Goal: Task Accomplishment & Management: Use online tool/utility

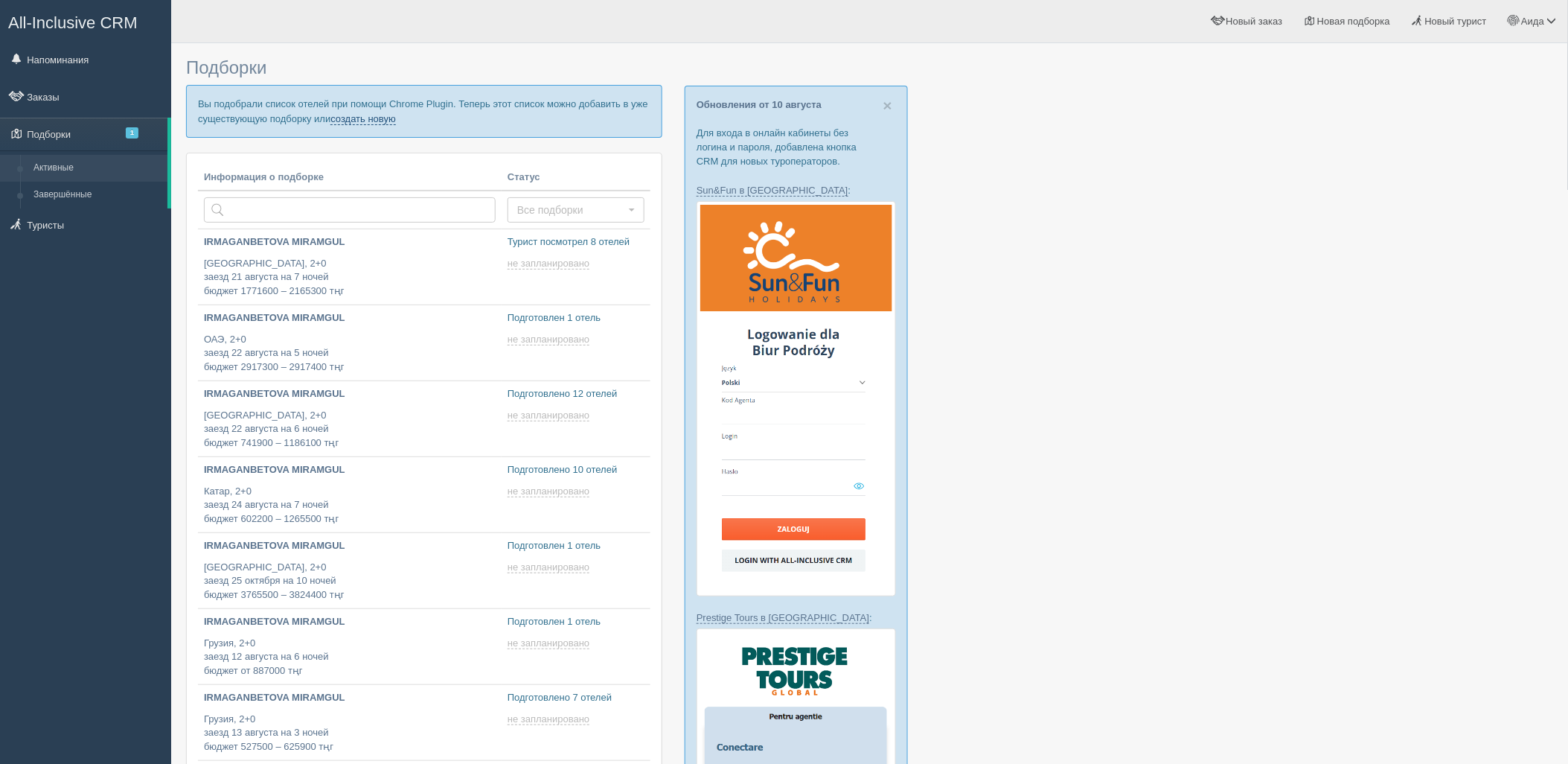
click at [387, 123] on link "создать новую" at bounding box center [363, 118] width 65 height 11
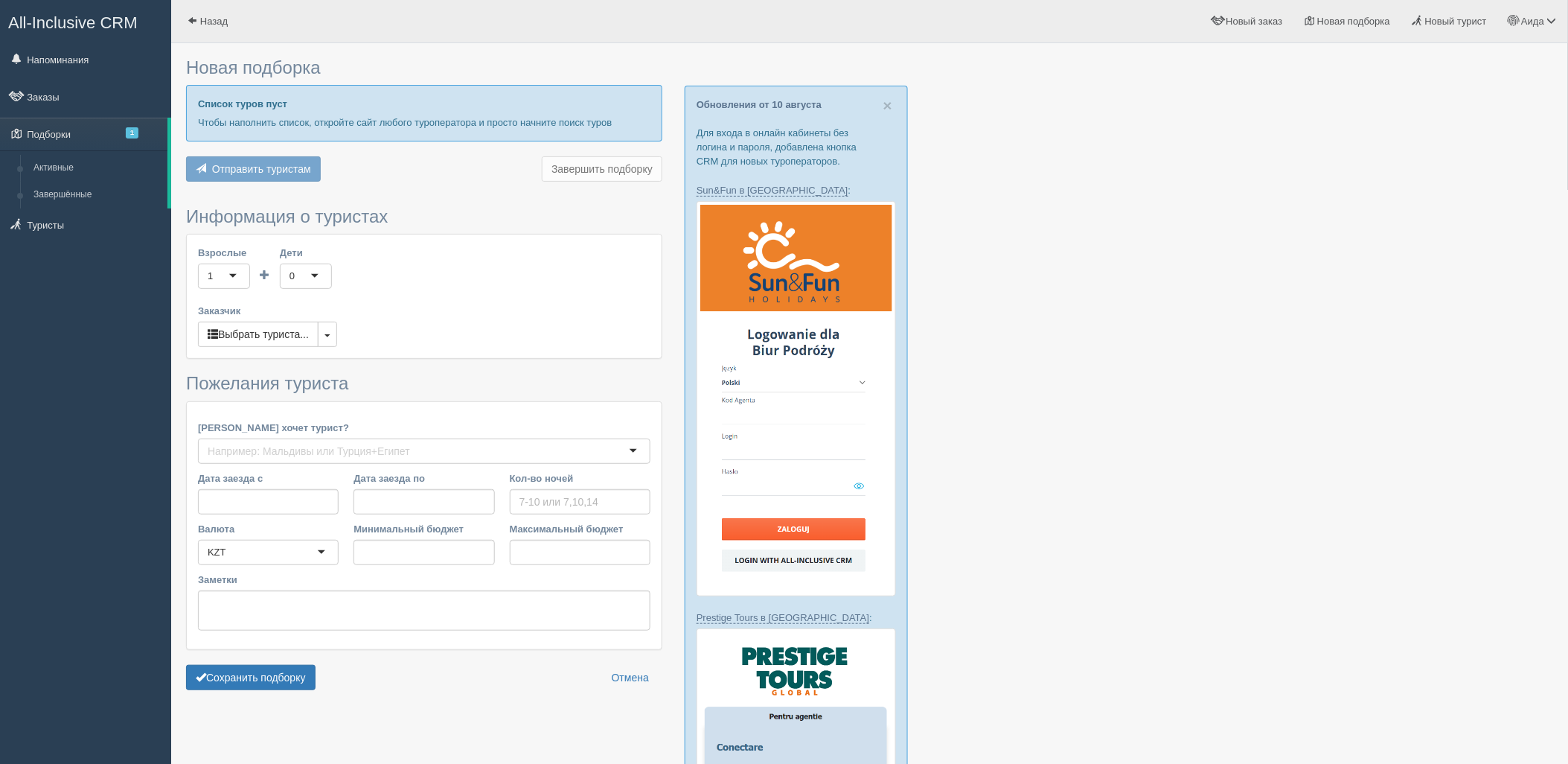
type input "3"
type input "420000"
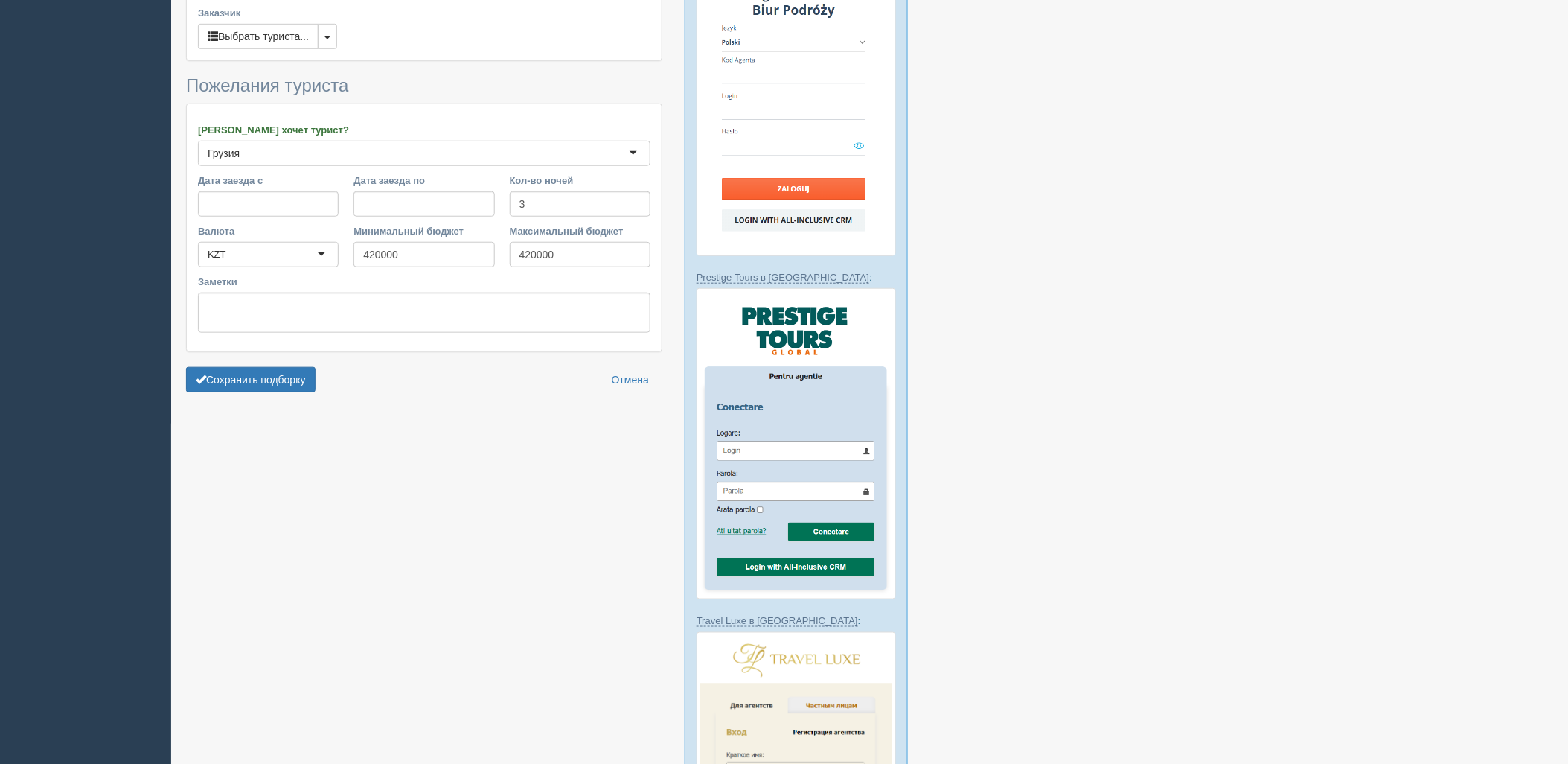
scroll to position [554, 0]
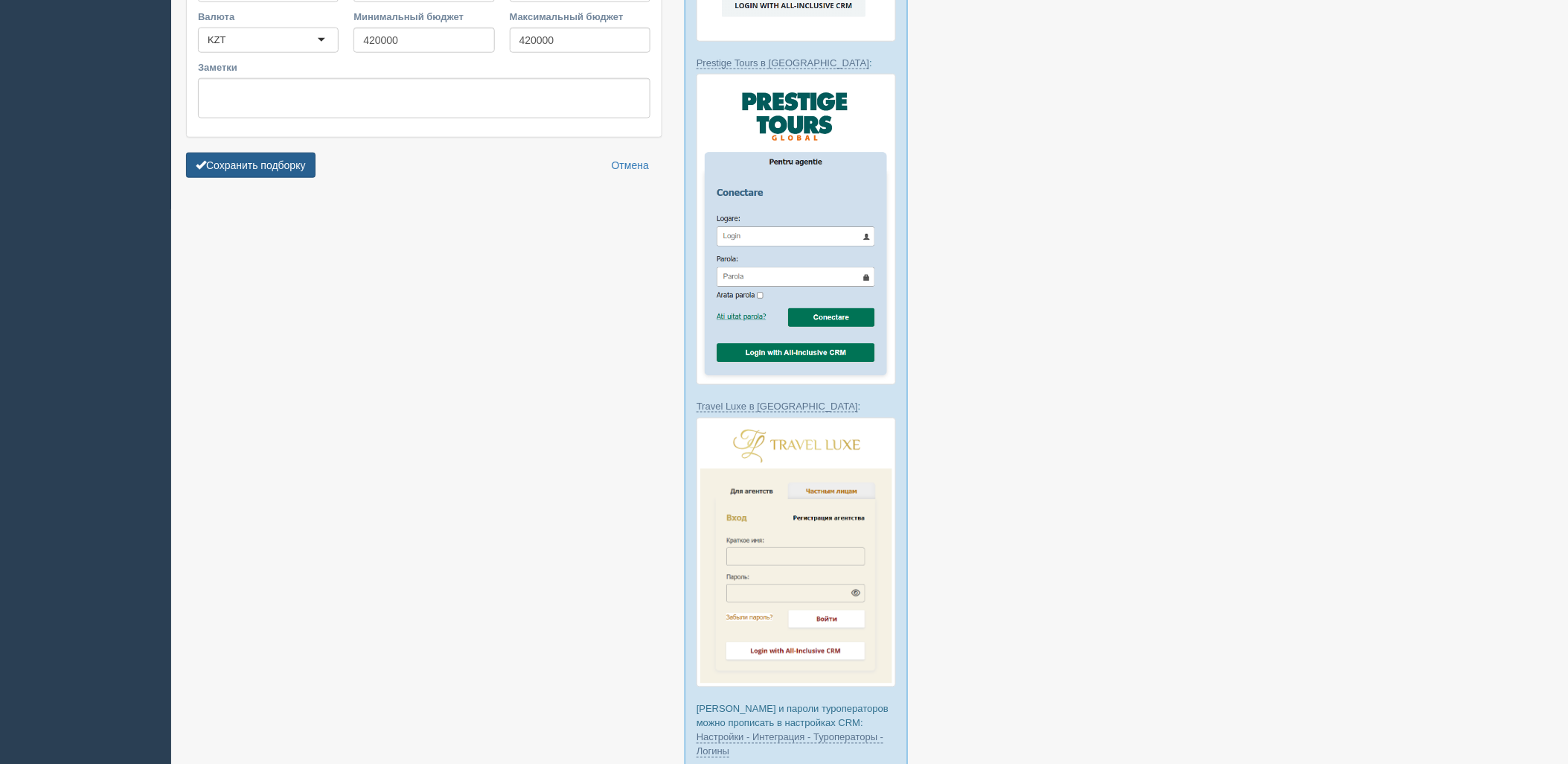
click at [247, 176] on button "Сохранить подборку" at bounding box center [250, 165] width 129 height 26
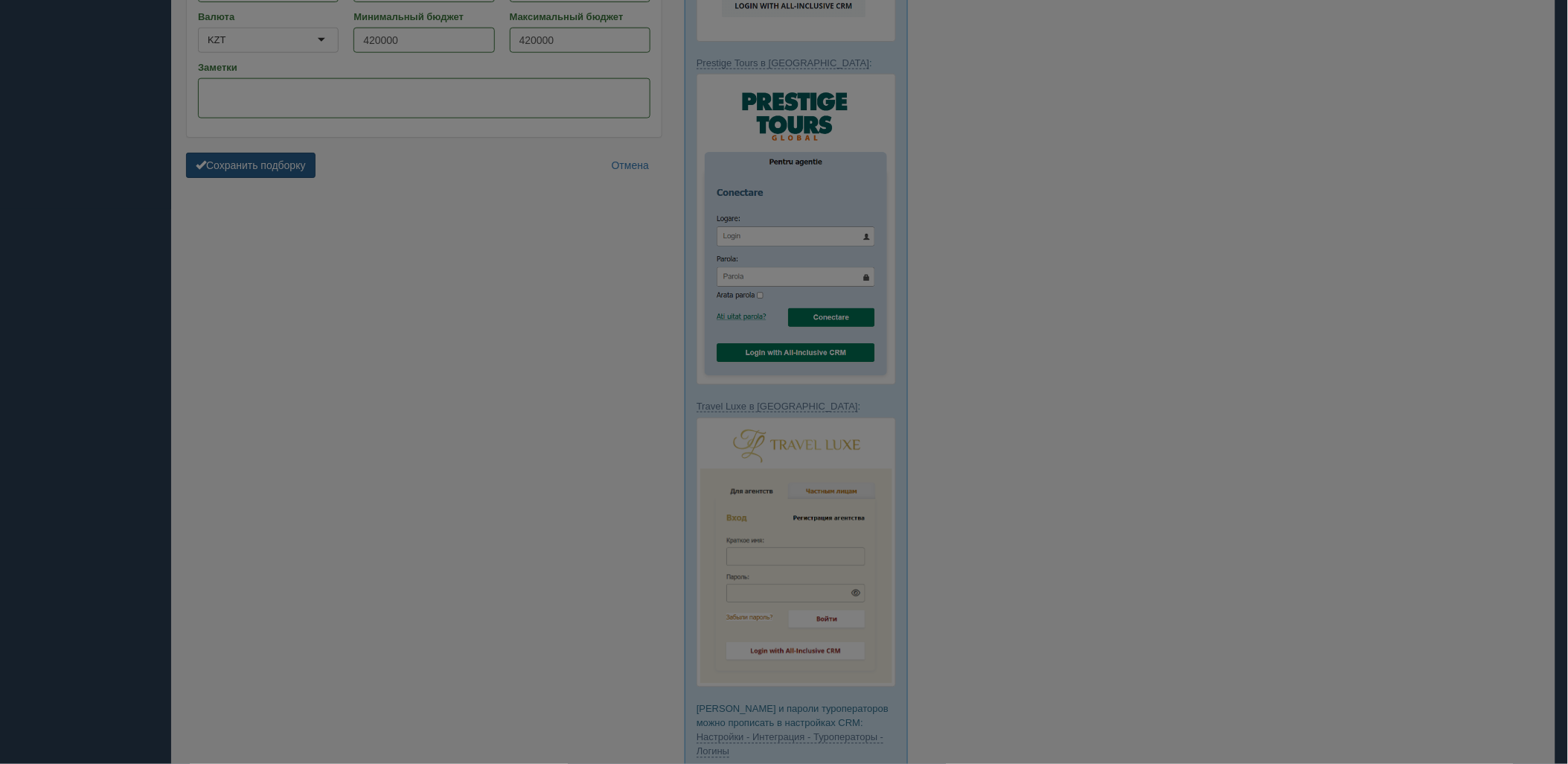
scroll to position [339, 0]
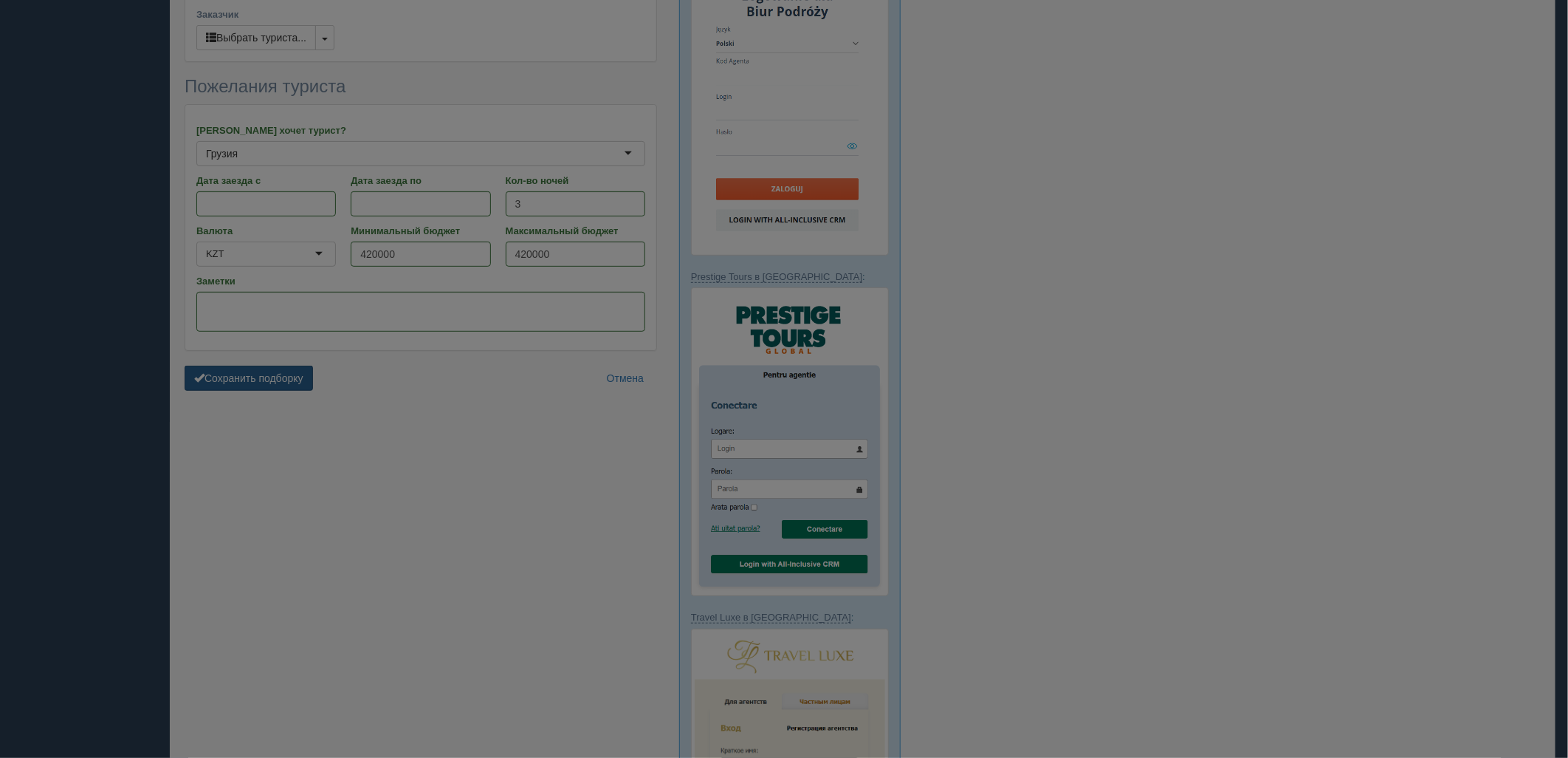
click at [254, 154] on div at bounding box center [784, 379] width 1568 height 758
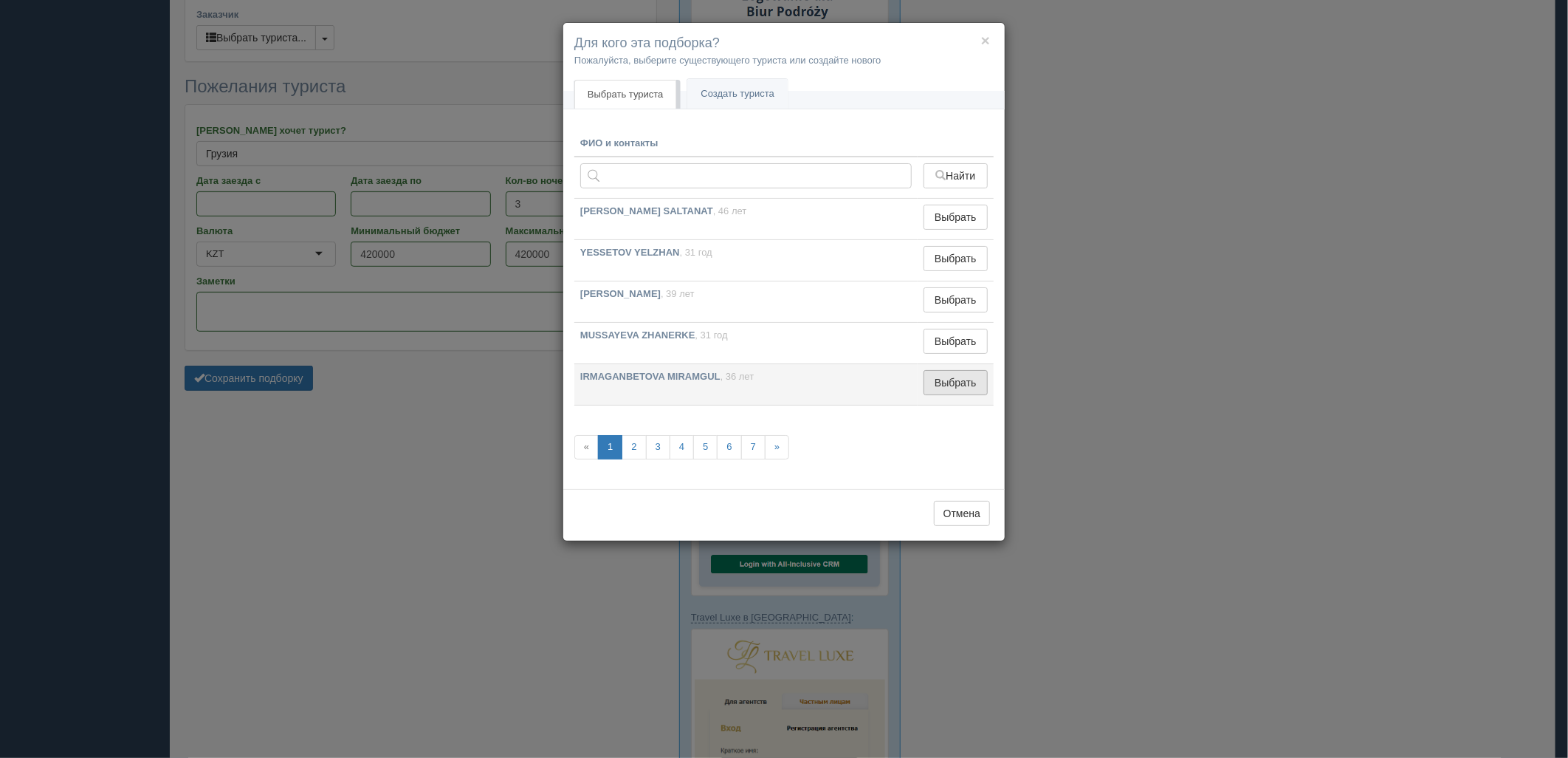
click at [950, 384] on button "Выбрать" at bounding box center [955, 383] width 64 height 25
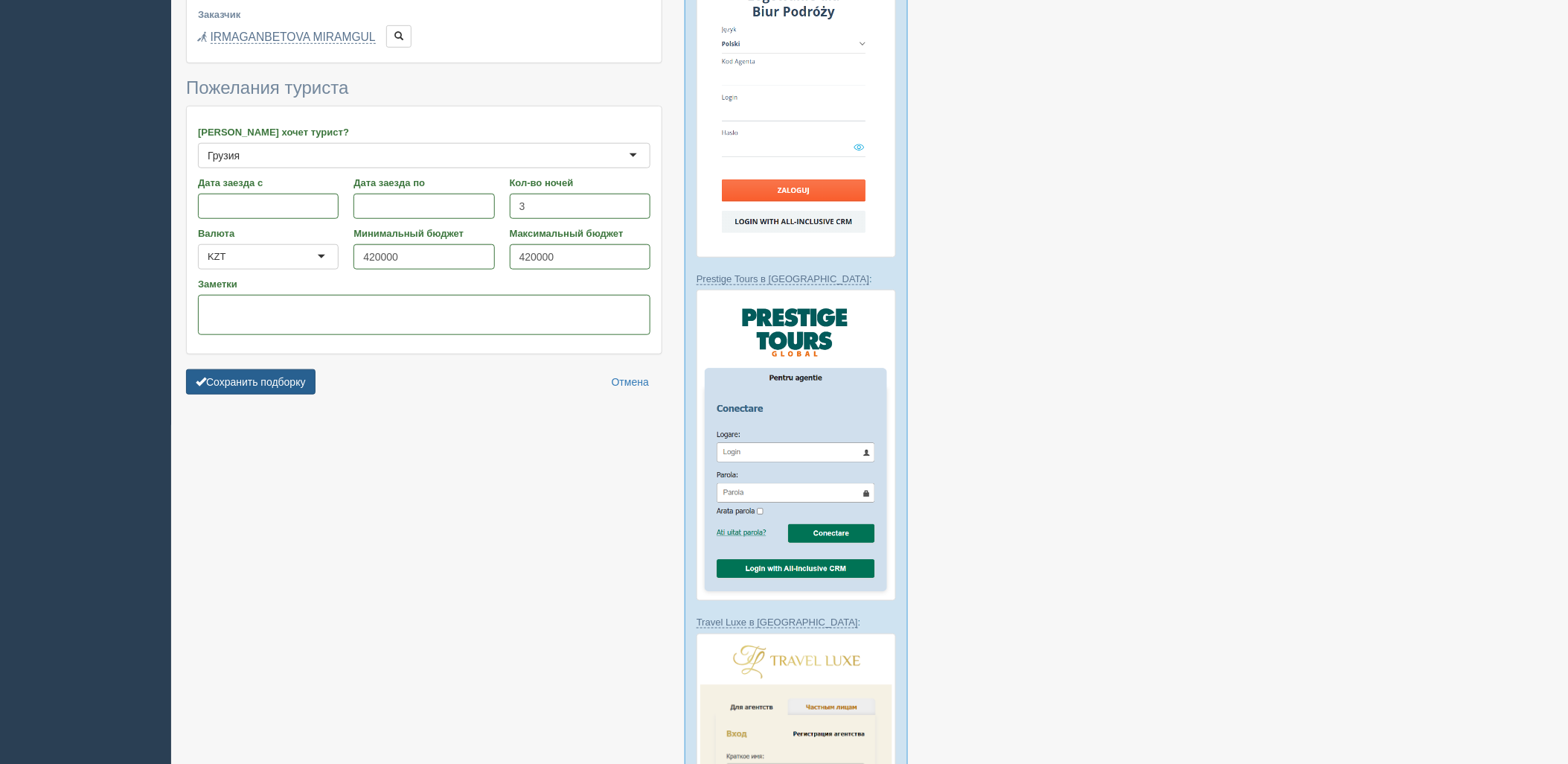
click at [253, 385] on button "Сохранить подборку" at bounding box center [250, 382] width 129 height 26
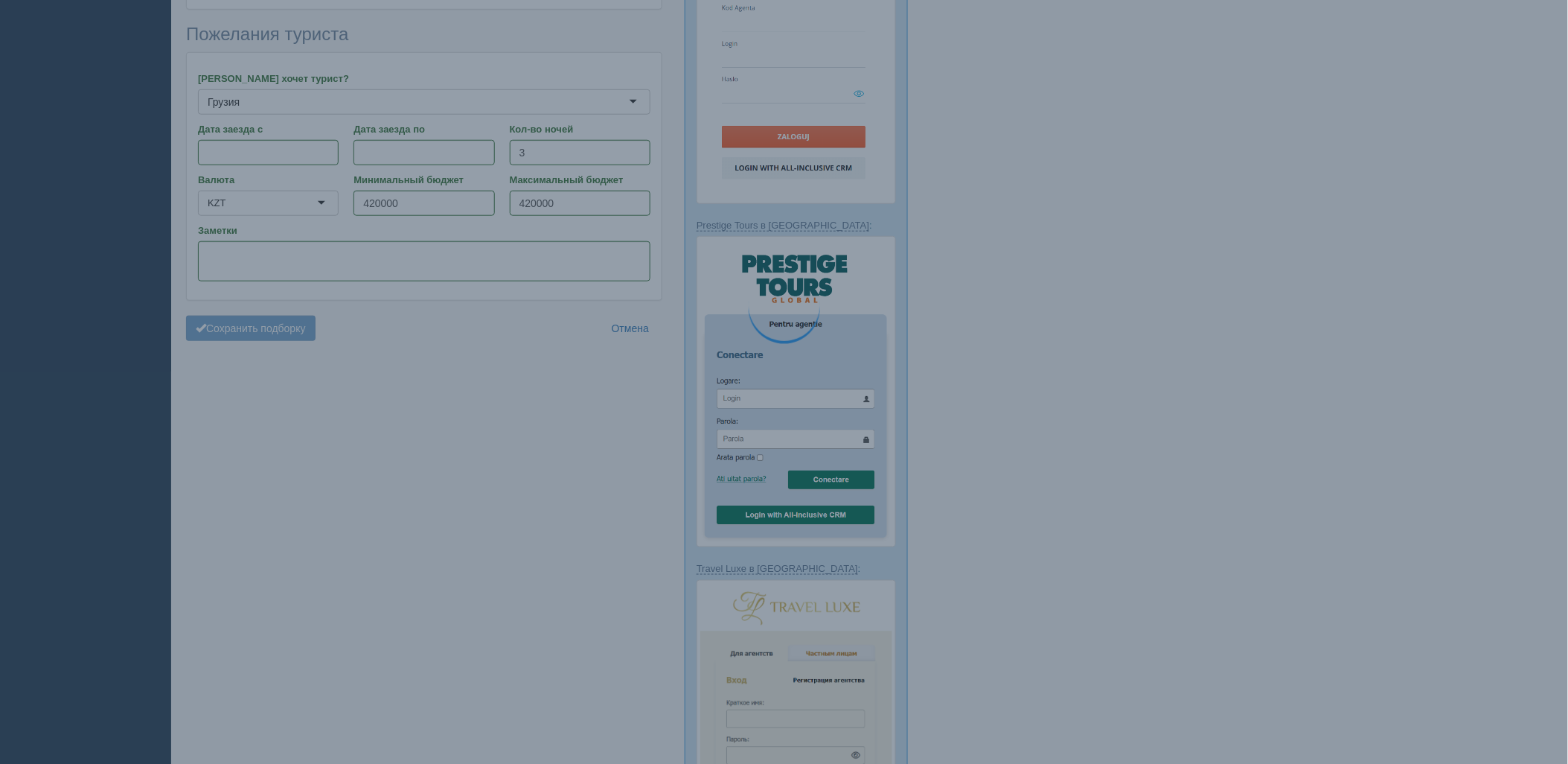
scroll to position [421, 0]
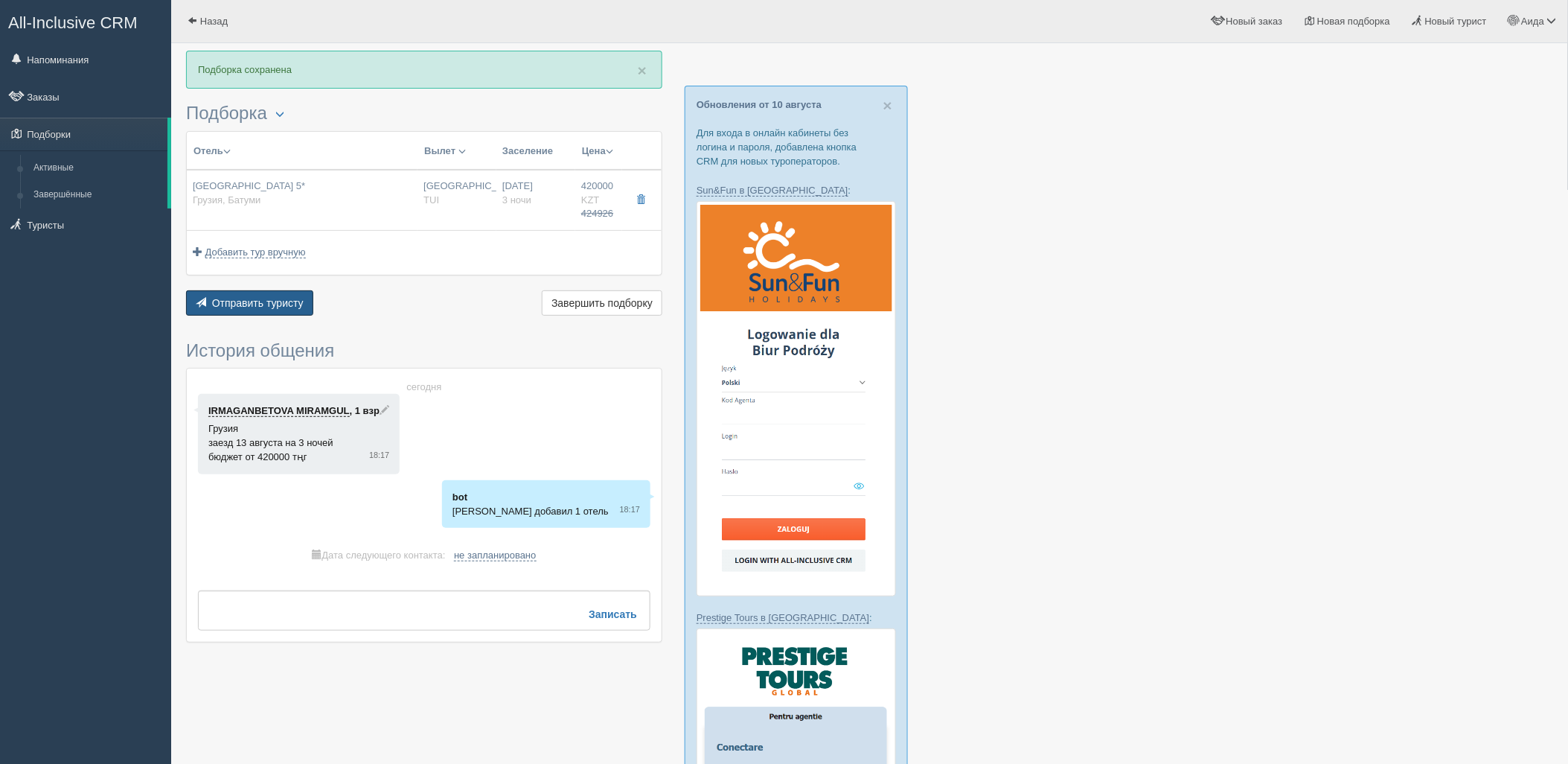
click at [289, 317] on div "Отправить туристу Отправить Завершить подборку Активировать подборку Добавить и…" at bounding box center [423, 304] width 476 height 29
click at [286, 297] on span "Отправить туристу" at bounding box center [258, 302] width 92 height 11
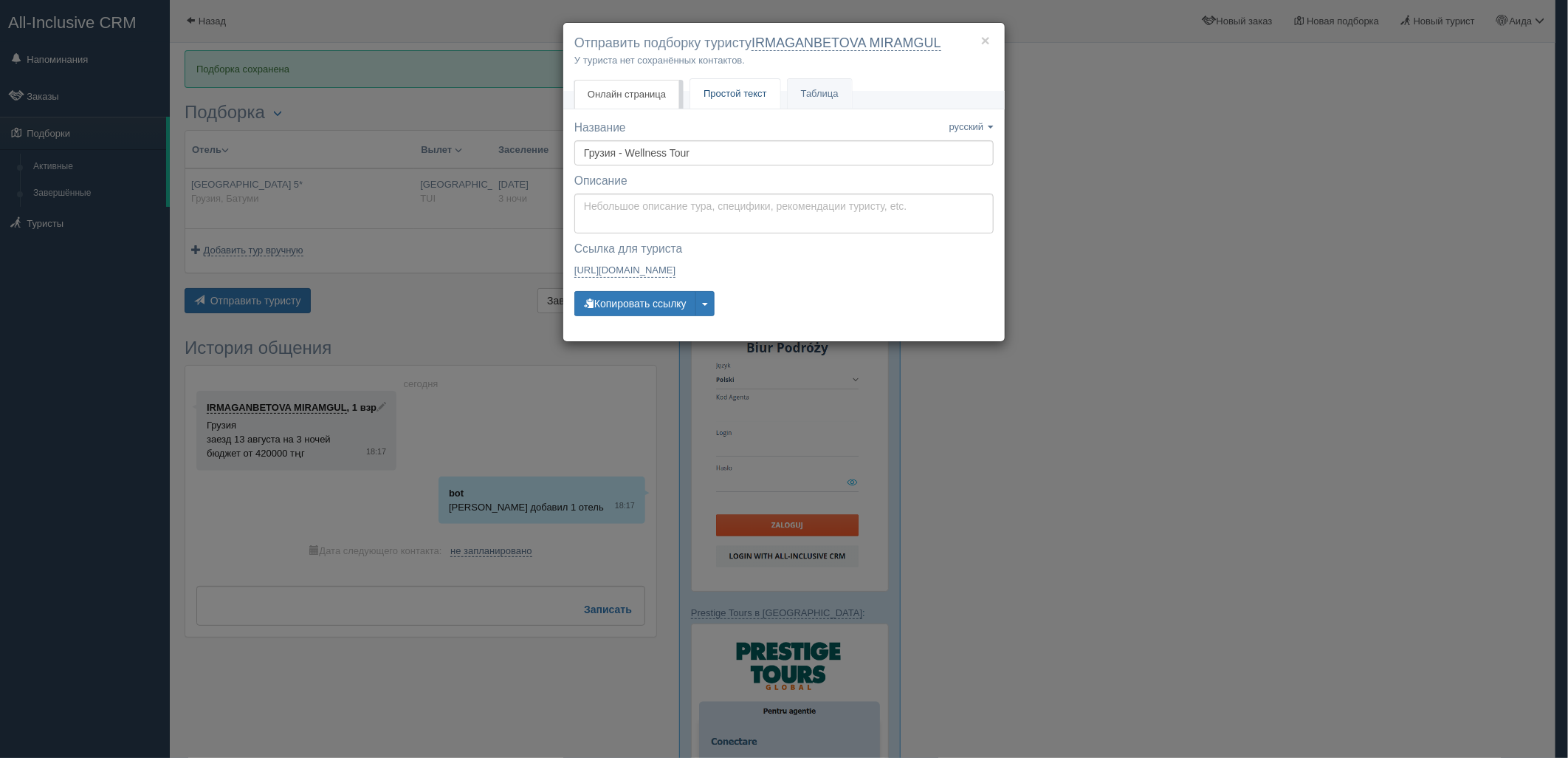
click at [714, 101] on link "Простой текст Текст" at bounding box center [735, 94] width 90 height 31
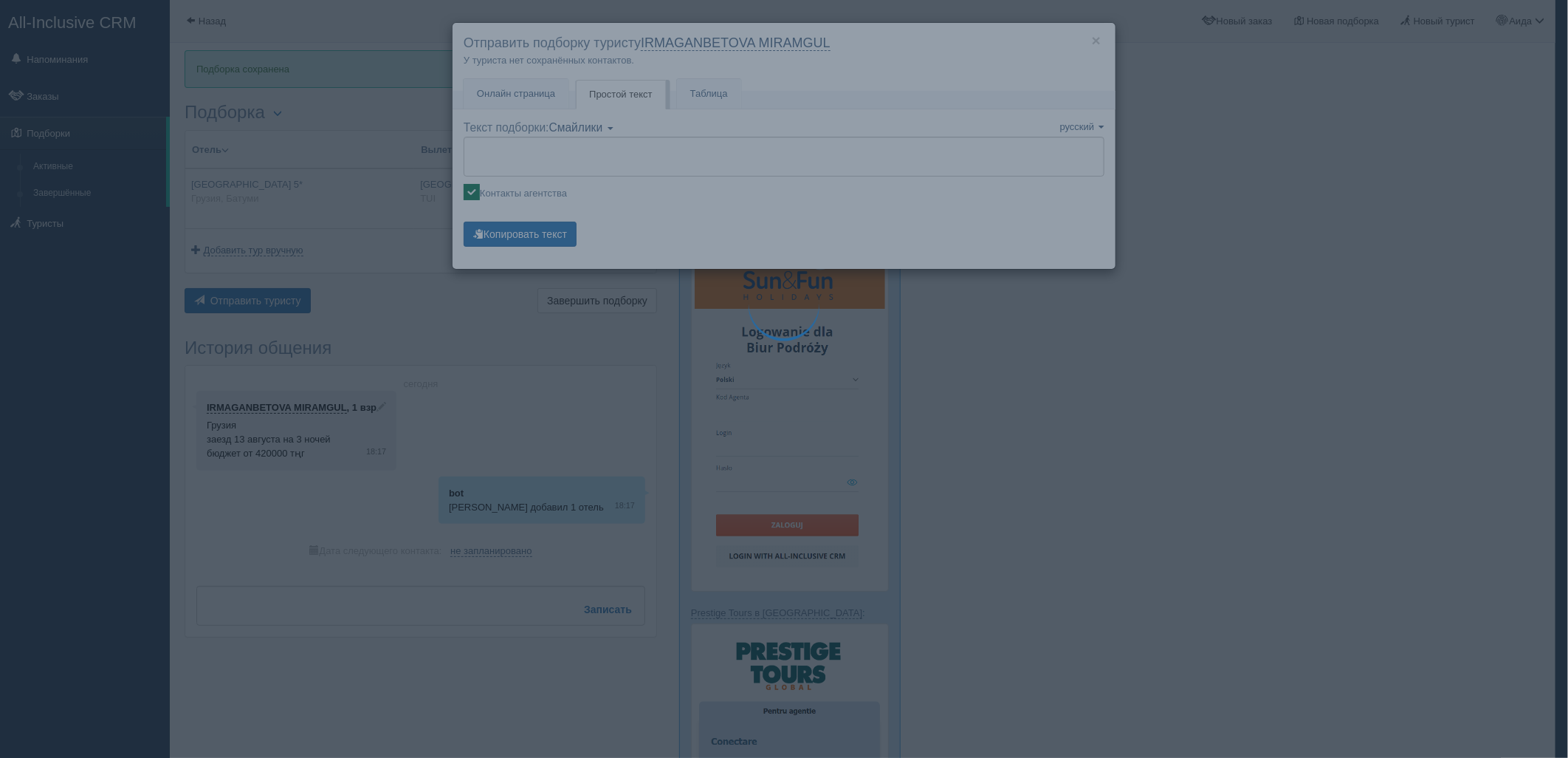
type textarea "🌞 Добрый день! Предлагаем Вам рассмотреть следующие варианты: 🌎 Грузия, Батуми …"
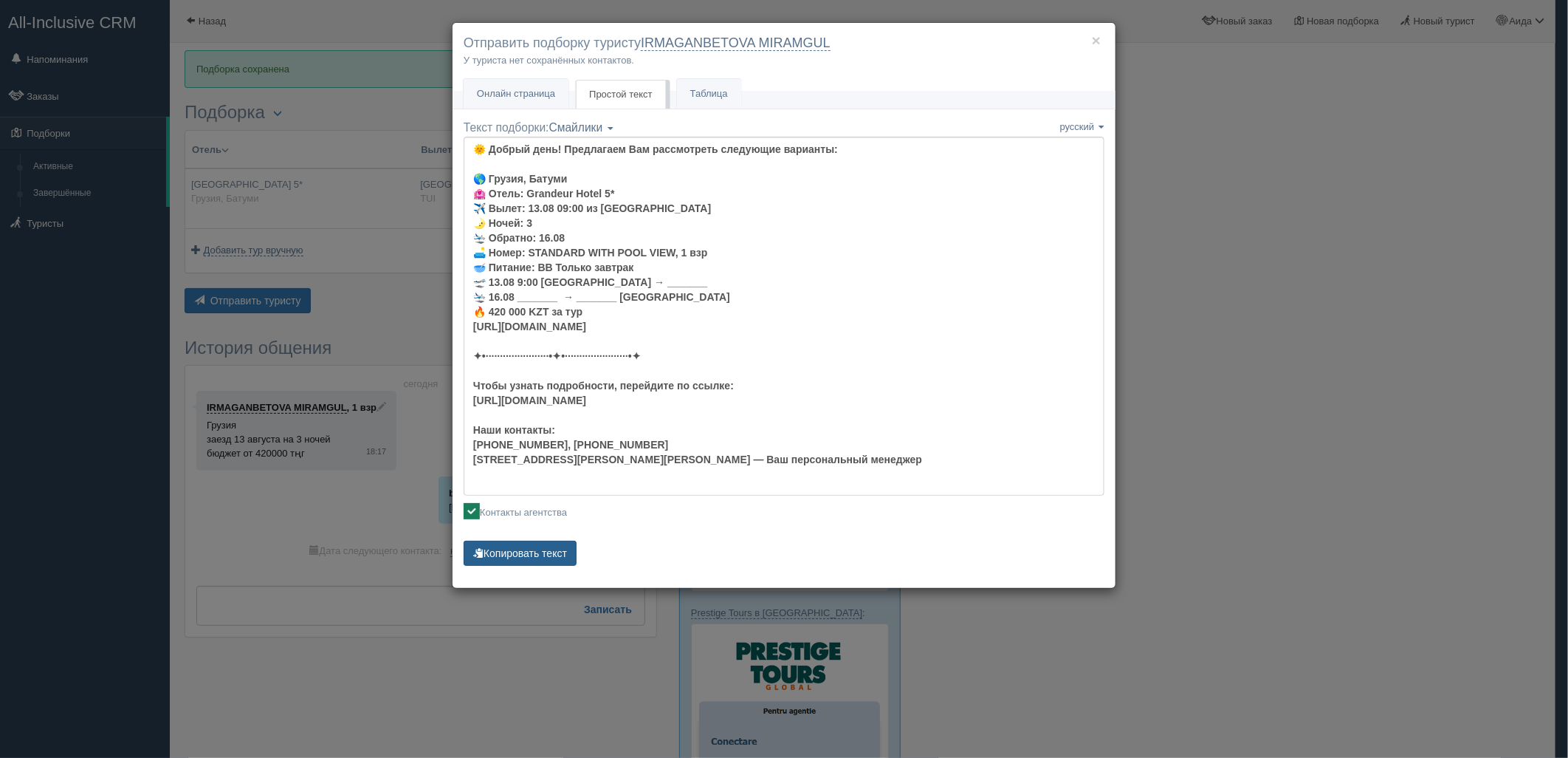
click at [545, 556] on button "Копировать текст" at bounding box center [520, 553] width 113 height 25
